Goal: Task Accomplishment & Management: Use online tool/utility

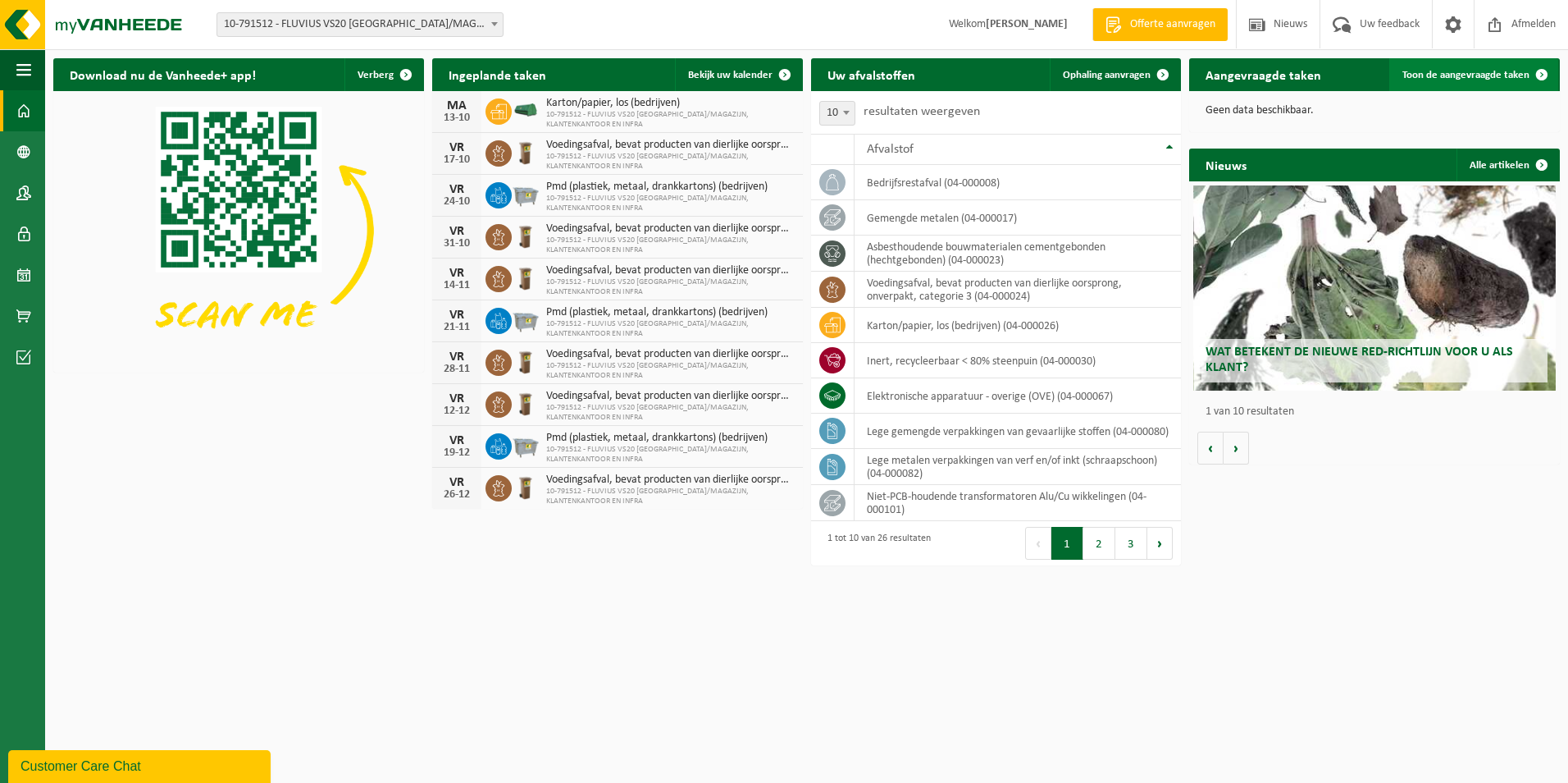
click at [1486, 77] on span "Toon de aangevraagde taken" at bounding box center [1466, 75] width 128 height 11
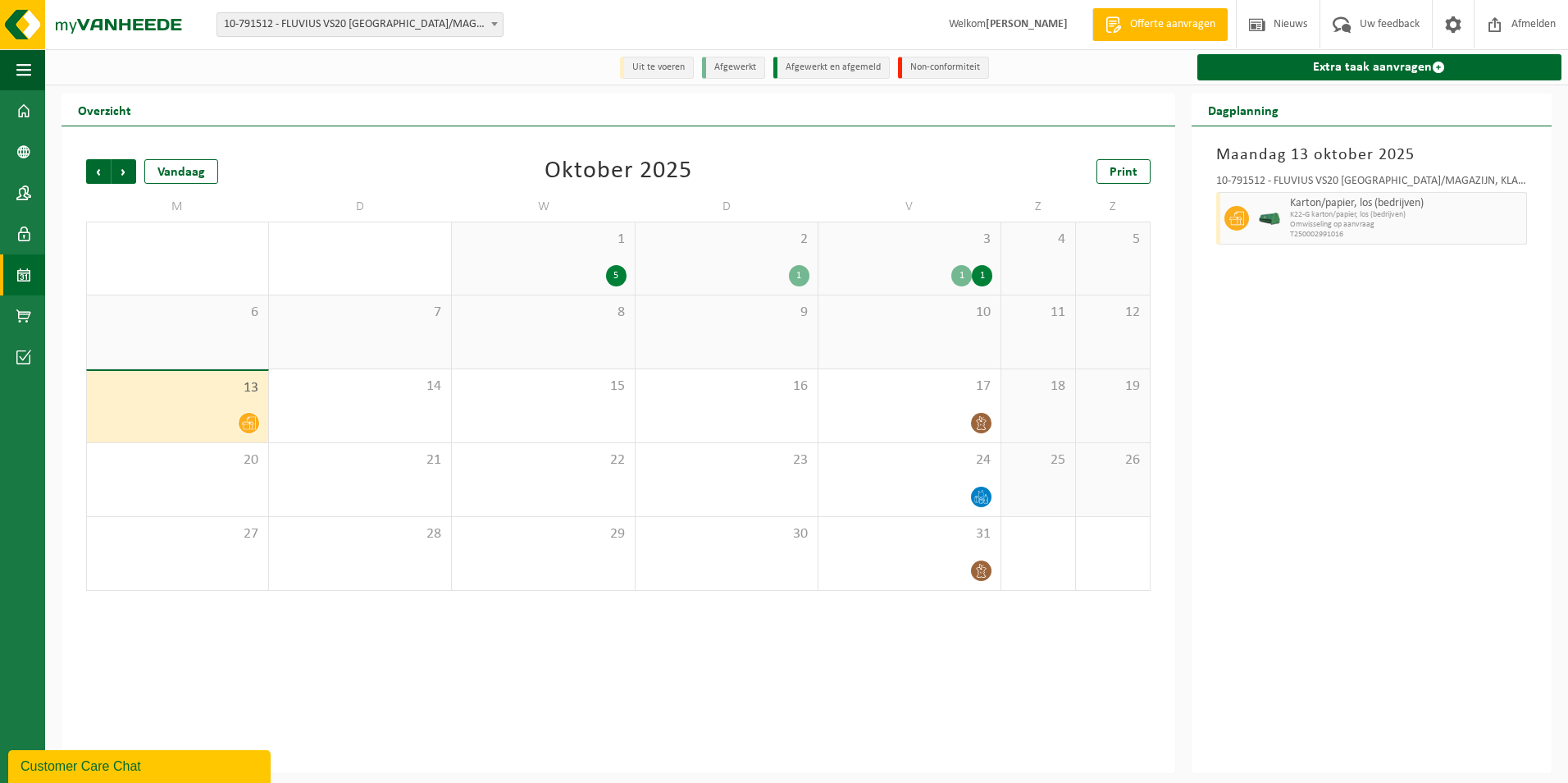
click at [660, 67] on li "Uit te voeren" at bounding box center [657, 67] width 74 height 22
click at [920, 279] on div "1 1" at bounding box center [909, 276] width 165 height 21
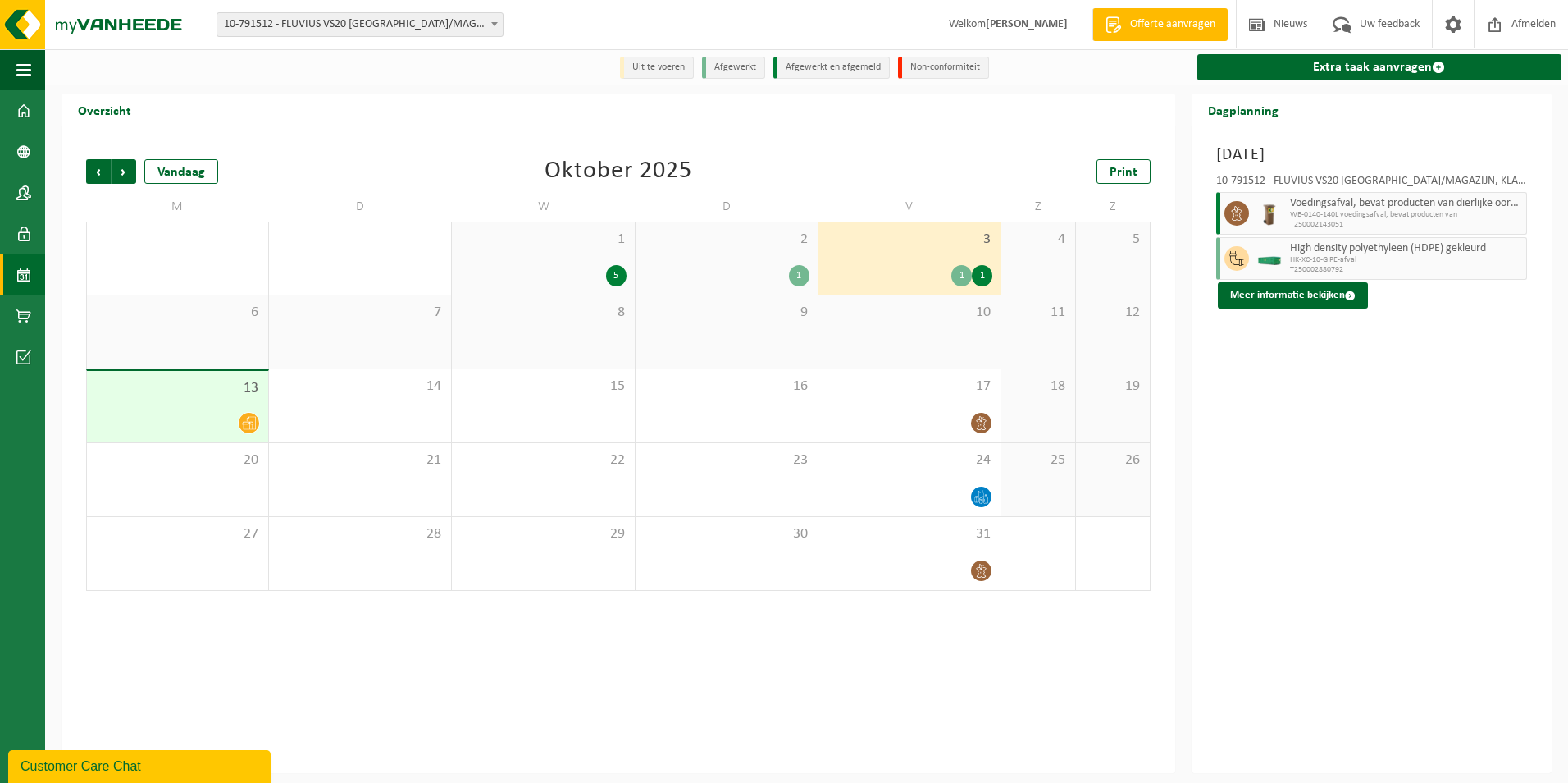
click at [798, 280] on div "1" at bounding box center [799, 276] width 20 height 21
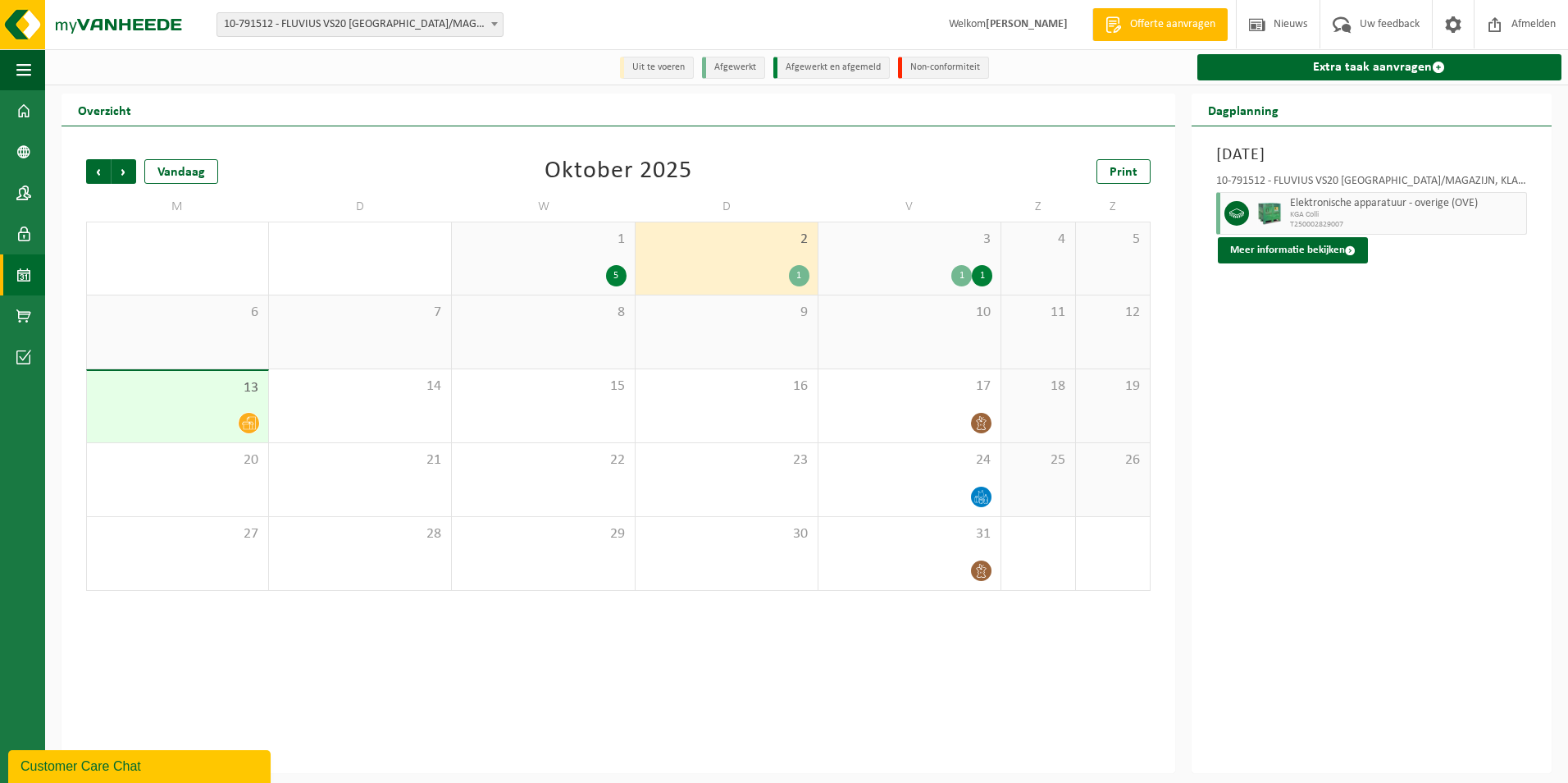
click at [617, 279] on div "5" at bounding box center [616, 276] width 20 height 21
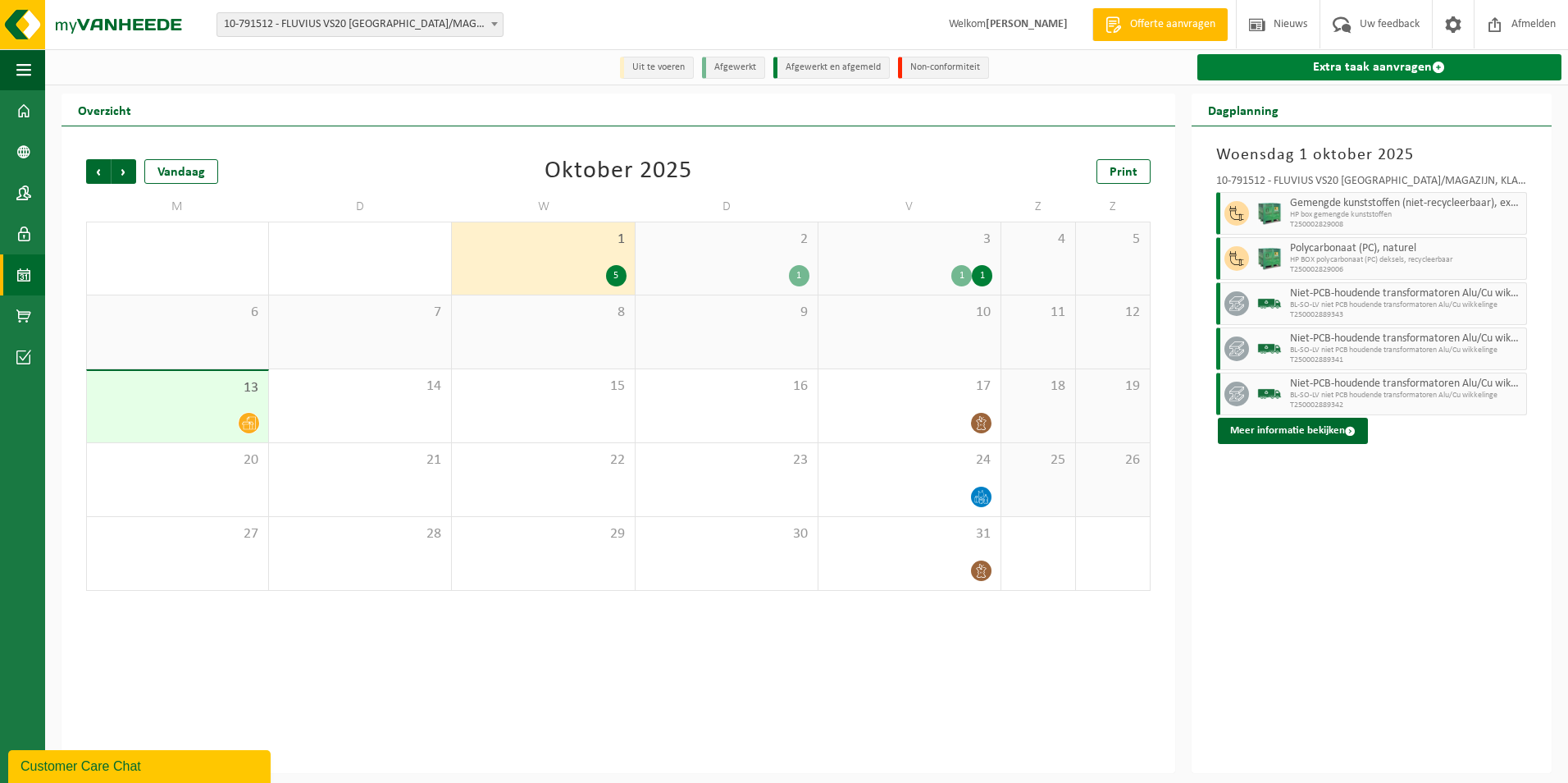
click at [1286, 63] on link "Extra taak aanvragen" at bounding box center [1379, 67] width 364 height 26
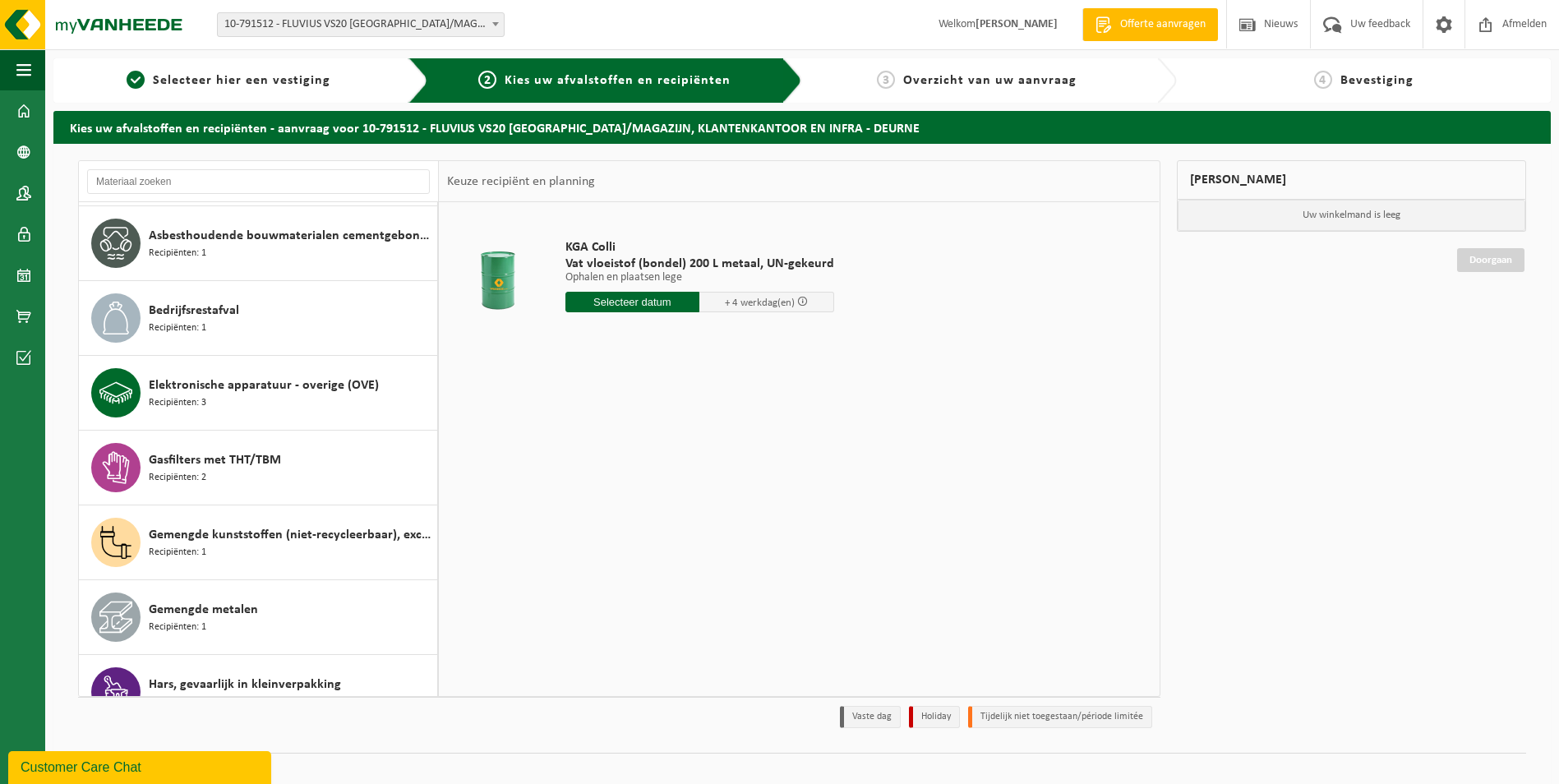
scroll to position [247, 0]
